Goal: Information Seeking & Learning: Learn about a topic

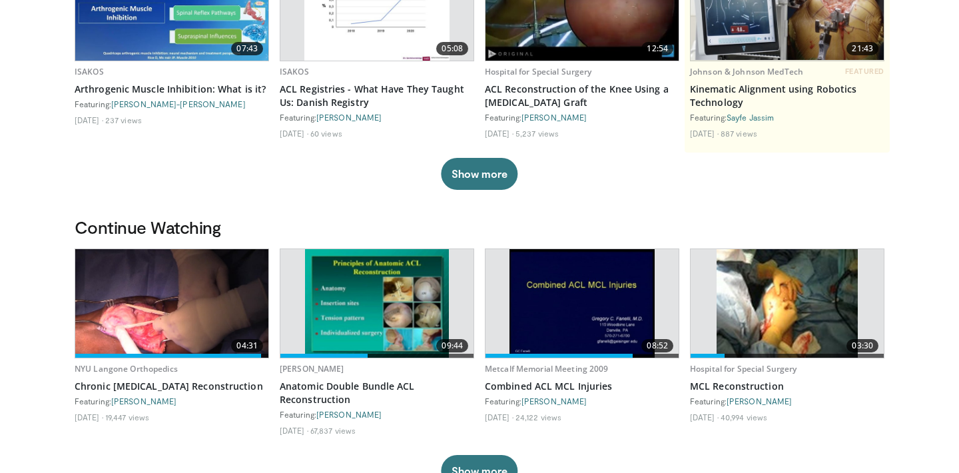
scroll to position [185, 0]
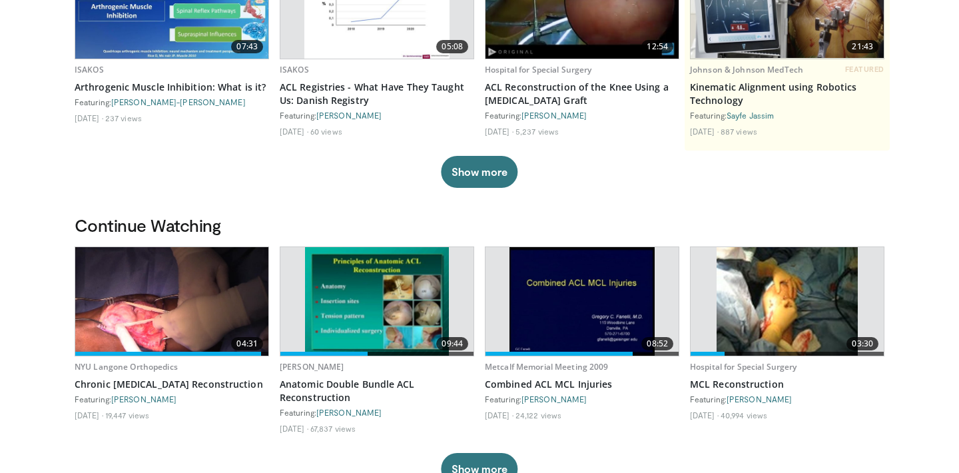
click at [336, 276] on img at bounding box center [377, 301] width 144 height 109
click at [167, 323] on img at bounding box center [171, 301] width 193 height 109
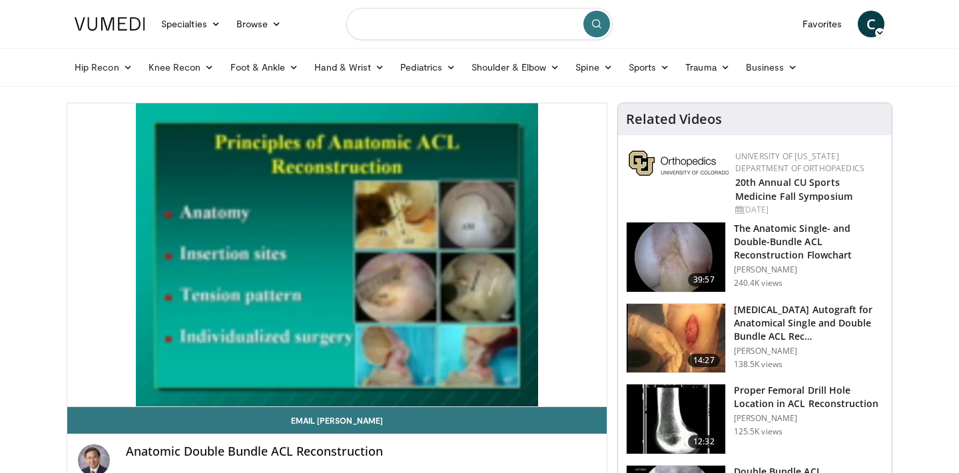
click at [416, 26] on input "Search topics, interventions" at bounding box center [479, 24] width 266 height 32
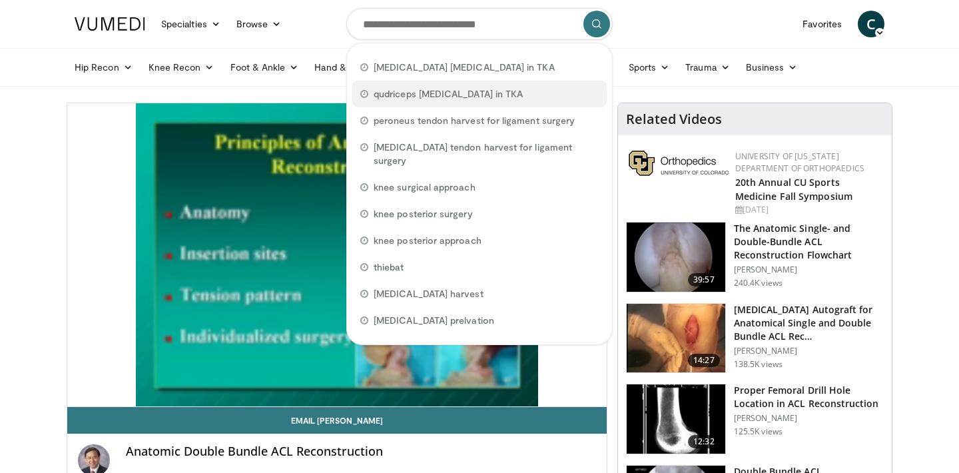
click at [357, 95] on div "qudriceps rupture in TKA" at bounding box center [479, 94] width 254 height 27
type input "**********"
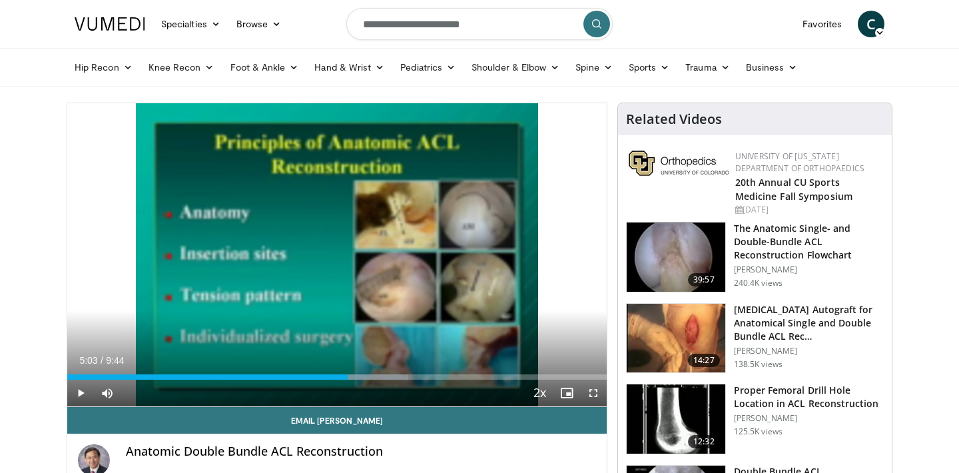
click at [710, 355] on span "14:27" at bounding box center [704, 360] width 32 height 13
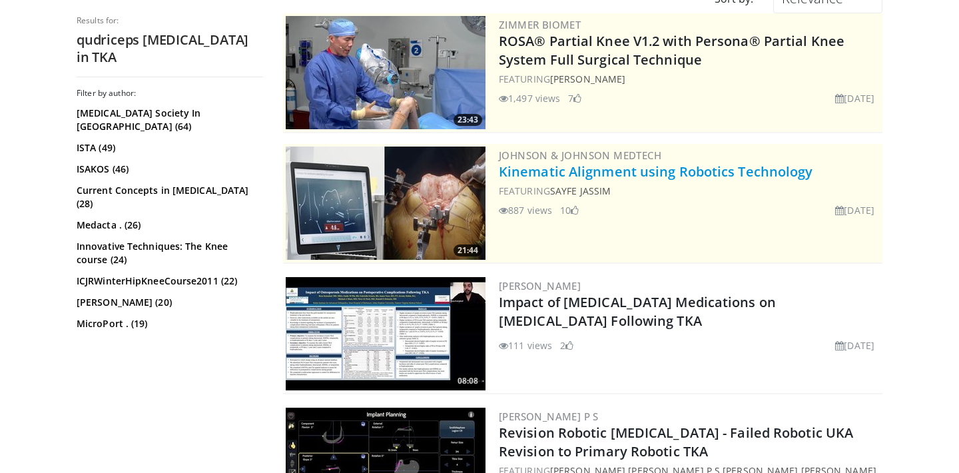
scroll to position [28, 0]
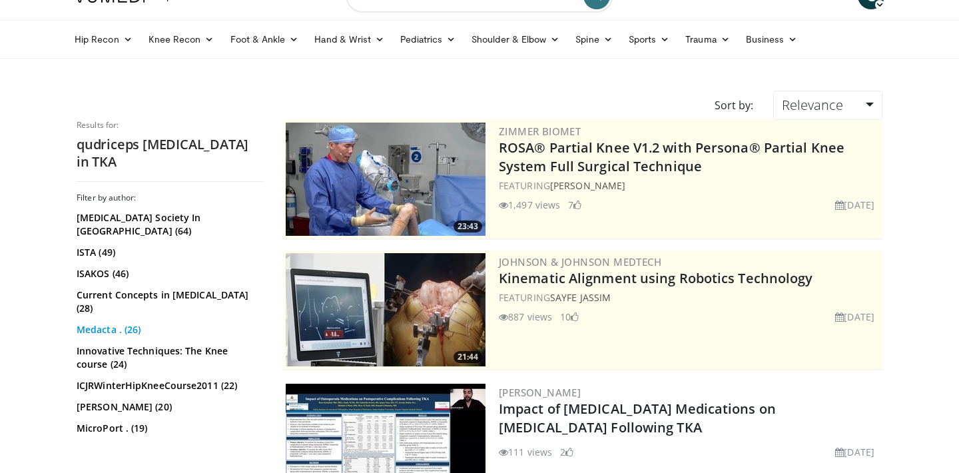
click at [110, 323] on link "Medacta . (26)" at bounding box center [168, 329] width 183 height 13
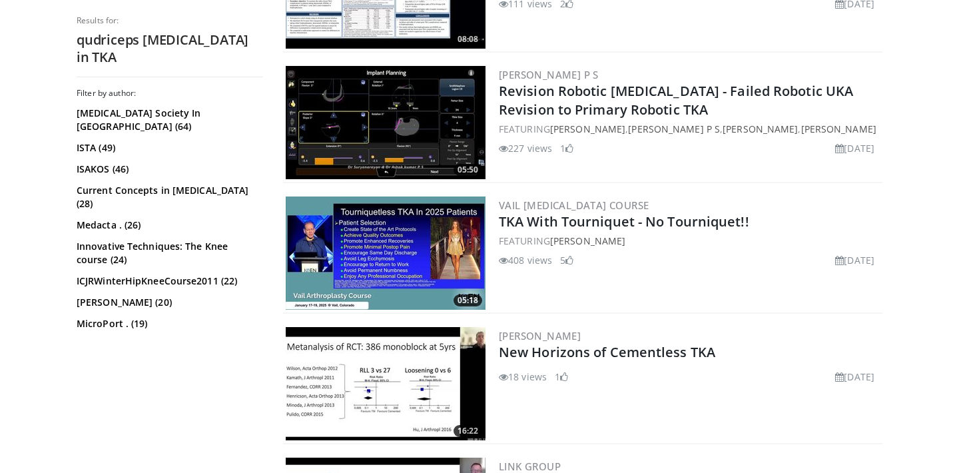
scroll to position [477, 0]
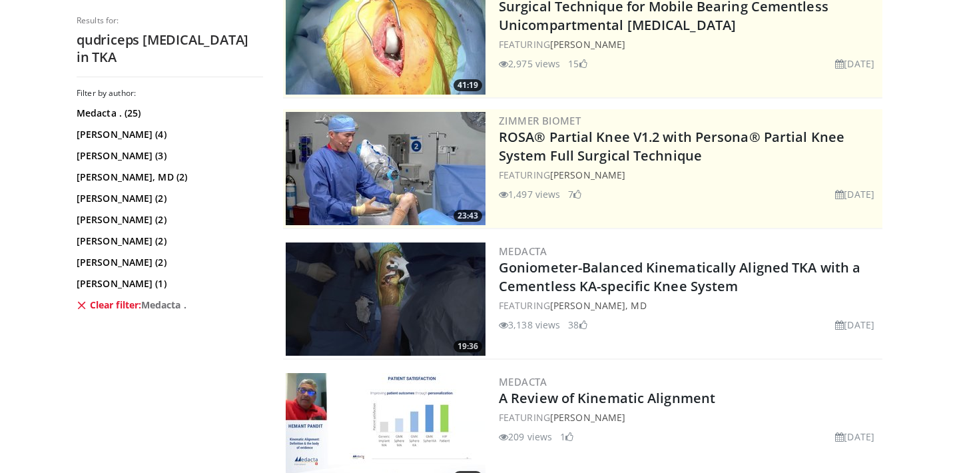
scroll to position [166, 0]
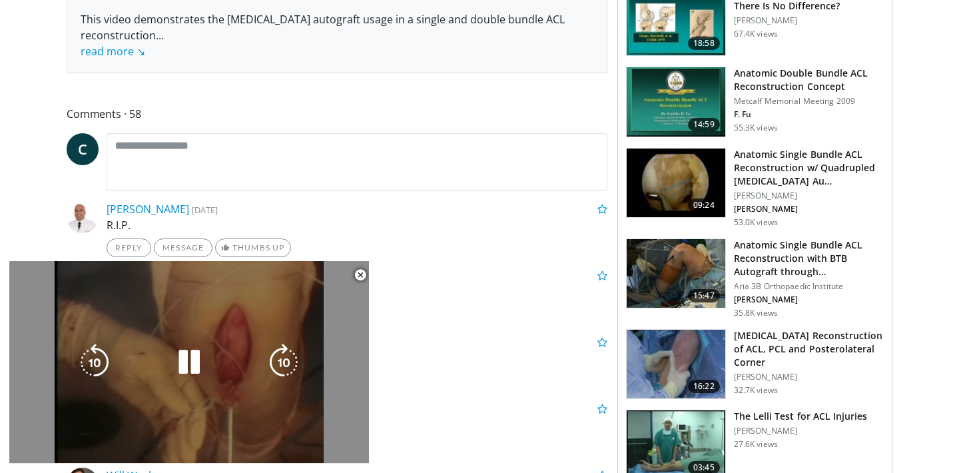
scroll to position [578, 0]
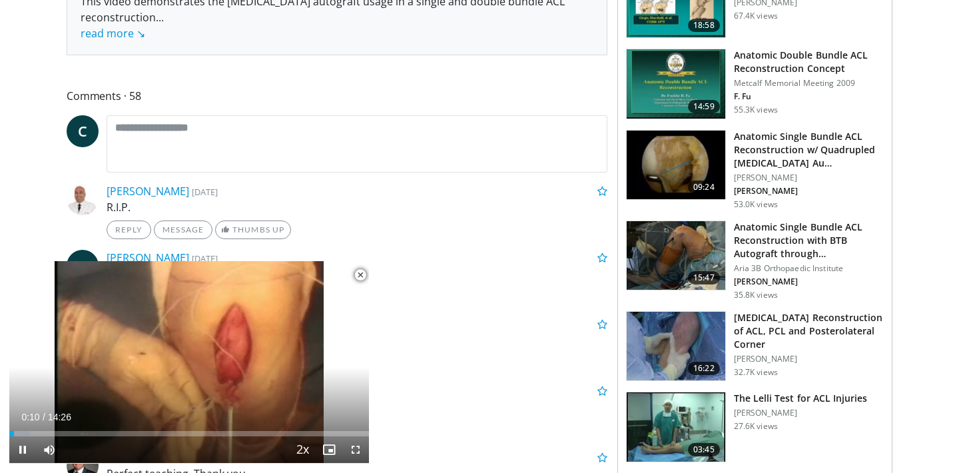
click at [362, 276] on span "Video Player" at bounding box center [360, 275] width 27 height 27
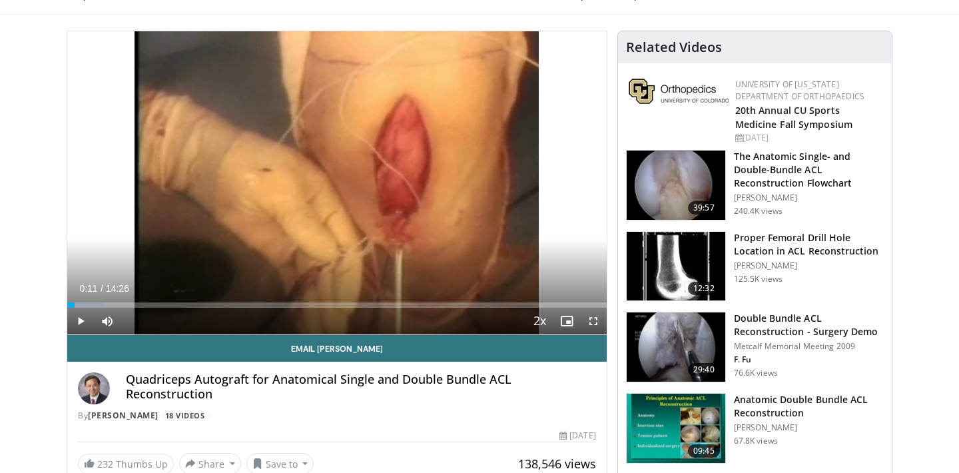
scroll to position [0, 0]
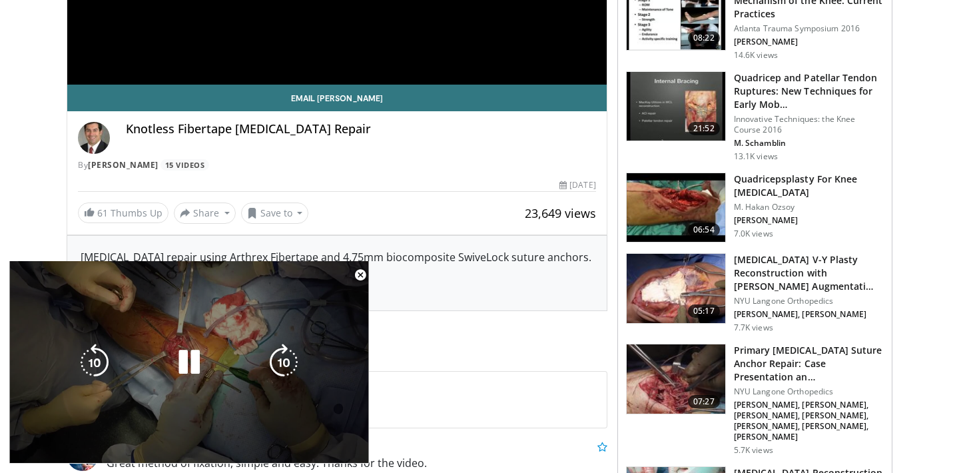
scroll to position [323, 0]
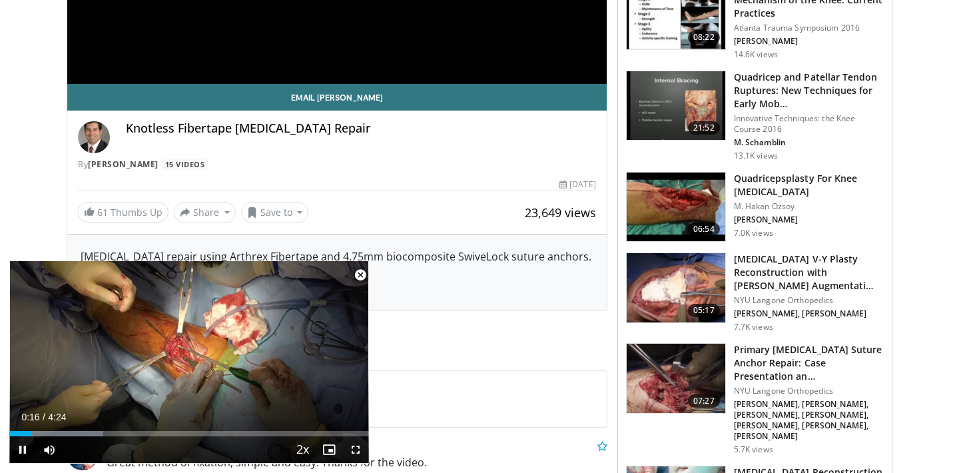
click at [359, 268] on span "Video Player" at bounding box center [360, 275] width 27 height 27
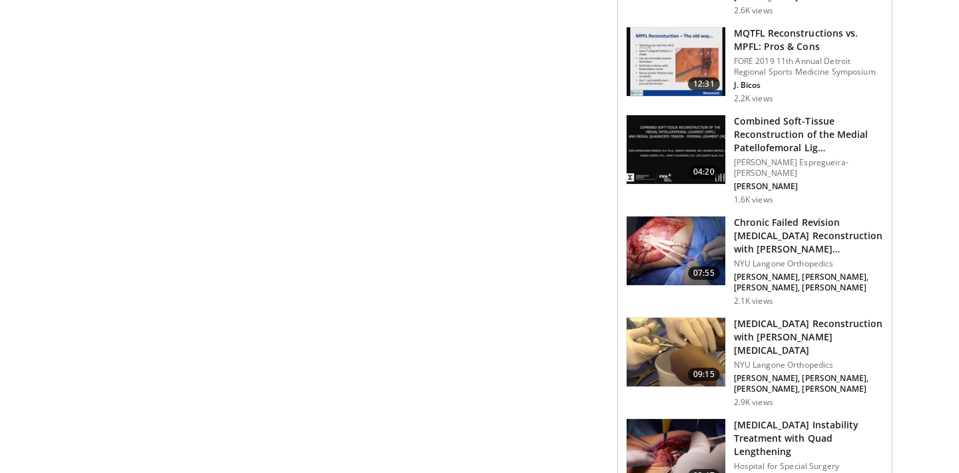
scroll to position [1574, 0]
click at [707, 418] on img at bounding box center [675, 452] width 99 height 69
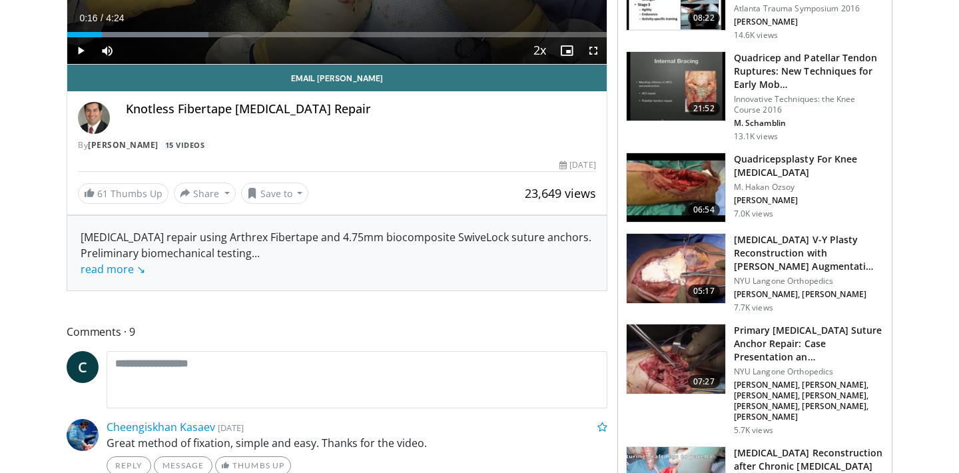
scroll to position [0, 0]
